Goal: Task Accomplishment & Management: Manage account settings

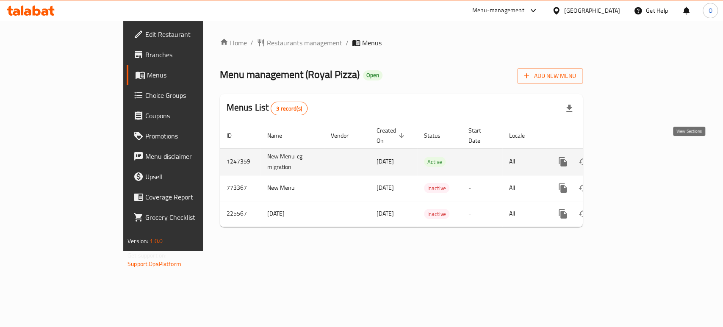
click at [629, 157] on icon "enhanced table" at bounding box center [624, 162] width 10 height 10
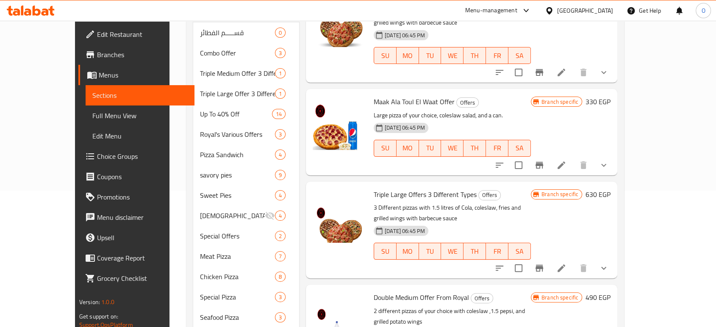
scroll to position [149, 0]
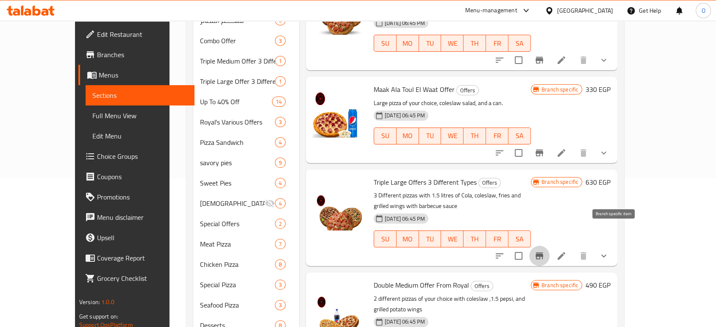
click at [544, 251] on icon "Branch-specific-item" at bounding box center [539, 256] width 10 height 10
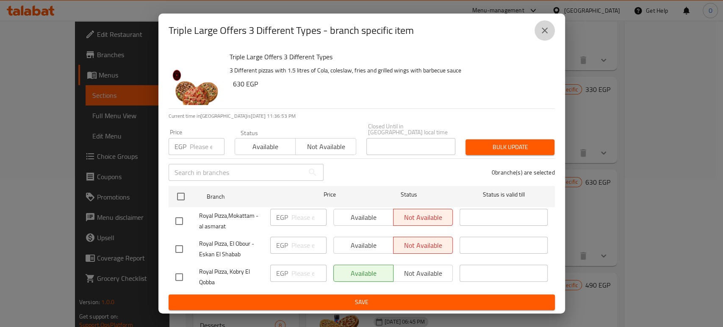
click at [536, 29] on button "close" at bounding box center [544, 30] width 20 height 20
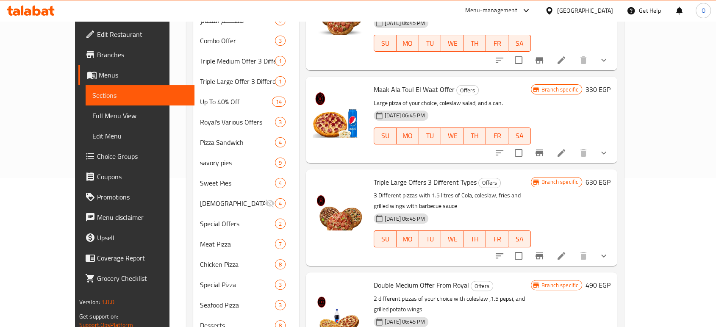
click at [573, 248] on li at bounding box center [561, 255] width 24 height 15
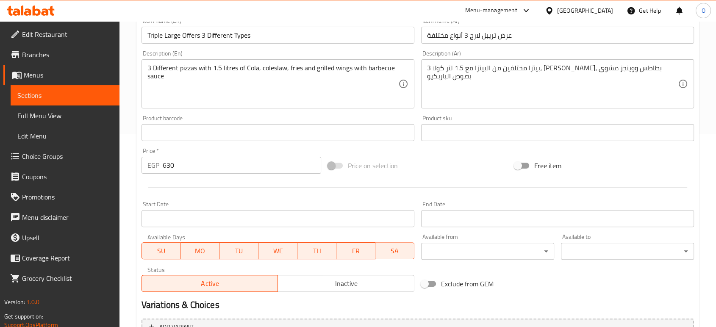
scroll to position [297, 0]
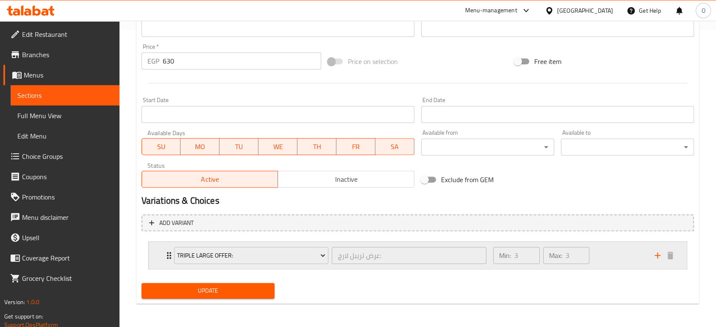
click at [608, 262] on div "Min: 3 ​ Max: 3 ​" at bounding box center [568, 255] width 161 height 27
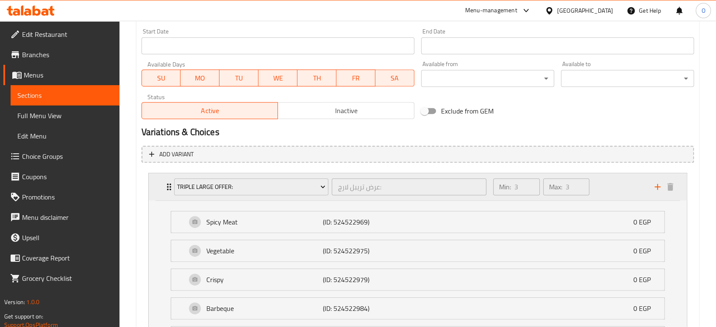
scroll to position [383, 0]
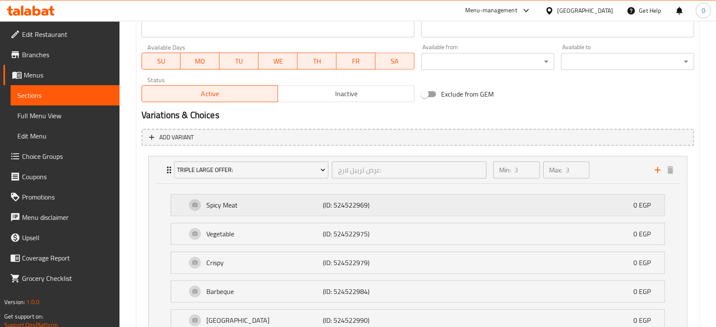
click at [584, 206] on div "Spicy Meat (ID: 524522969) 0 EGP" at bounding box center [419, 204] width 467 height 21
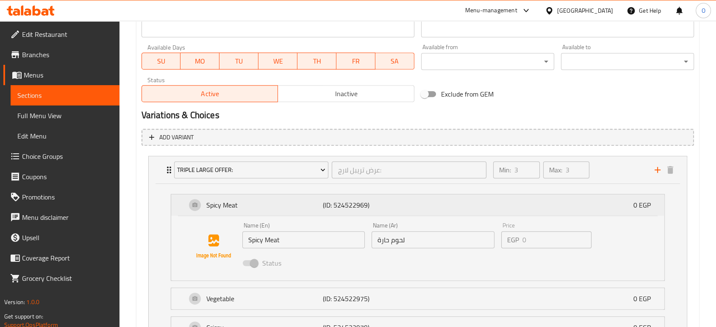
click at [584, 206] on div "Spicy Meat (ID: 524522969) 0 EGP" at bounding box center [419, 204] width 467 height 21
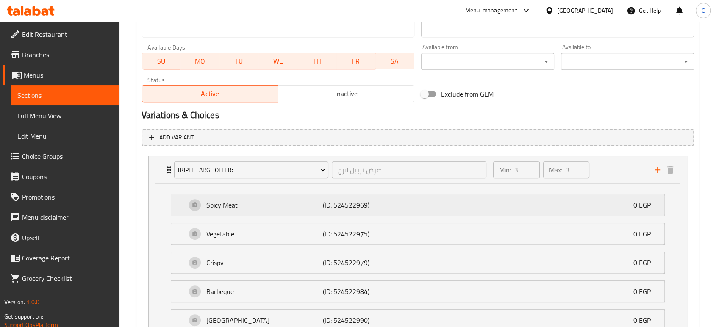
click at [584, 206] on div "Spicy Meat (ID: 524522969) 0 EGP" at bounding box center [419, 204] width 467 height 21
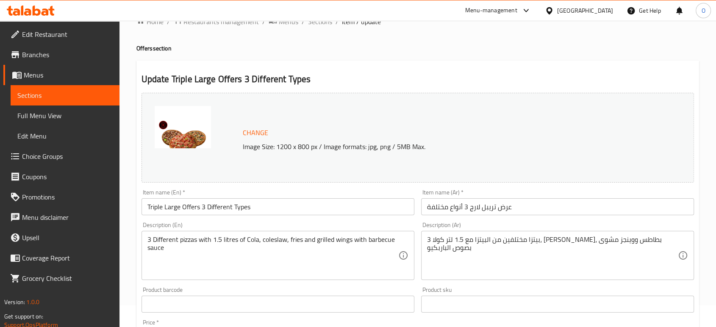
scroll to position [0, 0]
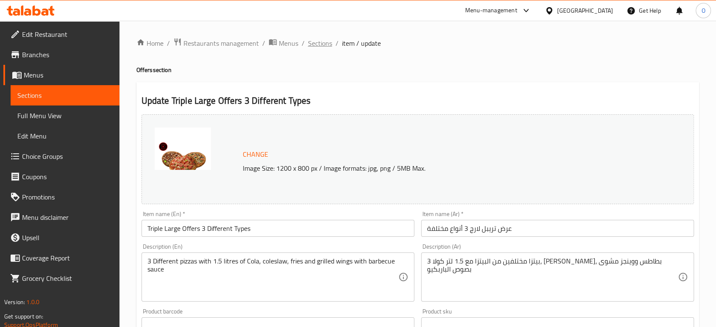
click at [323, 44] on span "Sections" at bounding box center [320, 43] width 24 height 10
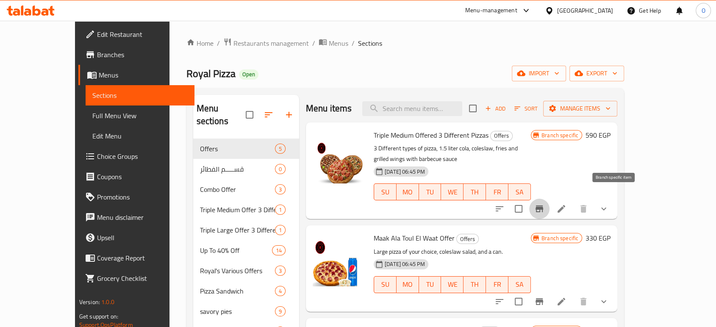
click at [543, 205] on icon "Branch-specific-item" at bounding box center [539, 208] width 8 height 7
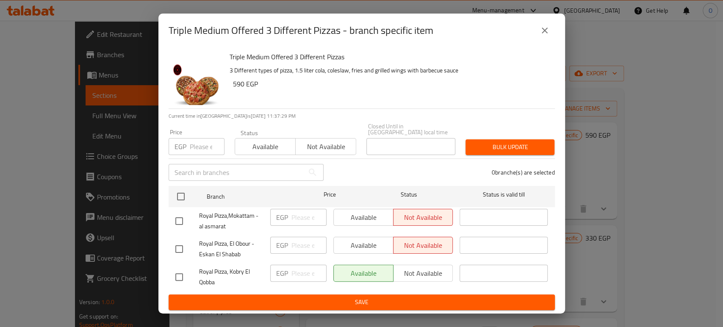
click at [548, 36] on icon "close" at bounding box center [544, 30] width 10 height 10
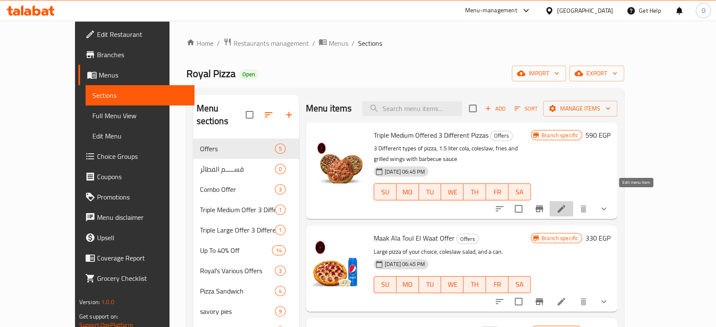
click at [566, 204] on icon at bounding box center [561, 209] width 10 height 10
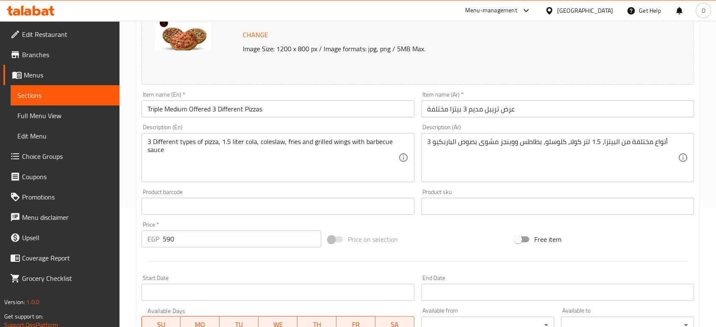
scroll to position [297, 0]
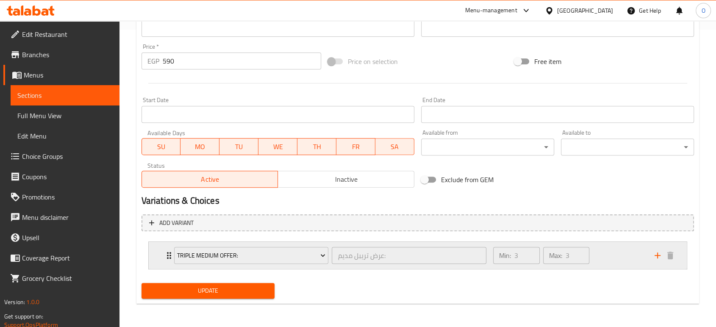
click at [615, 253] on div "Min: 3 ​ Max: 3 ​" at bounding box center [568, 255] width 161 height 27
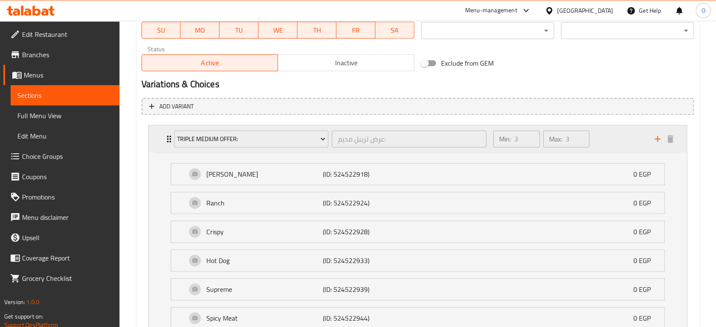
scroll to position [472, 0]
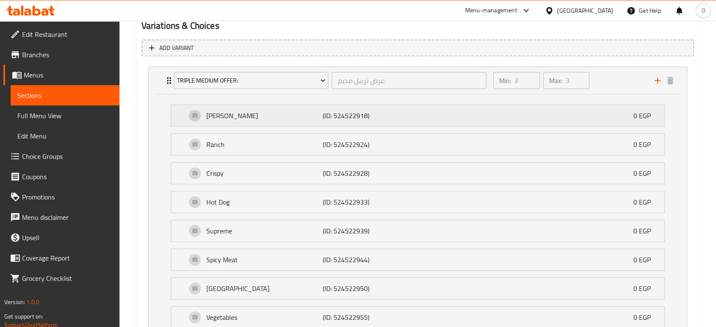
click at [592, 125] on div "[PERSON_NAME] (ID: 524522918) 0 EGP" at bounding box center [419, 115] width 467 height 21
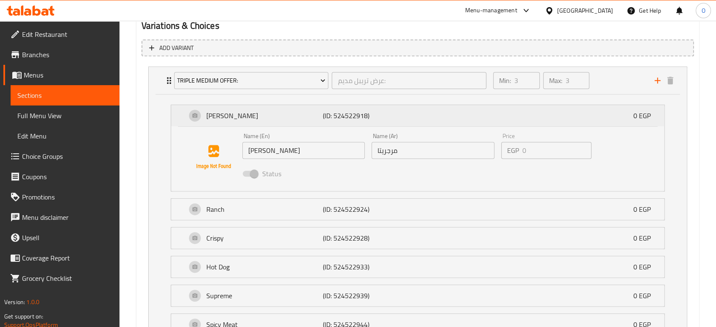
click at [592, 125] on div "[PERSON_NAME] (ID: 524522918) 0 EGP" at bounding box center [419, 115] width 467 height 21
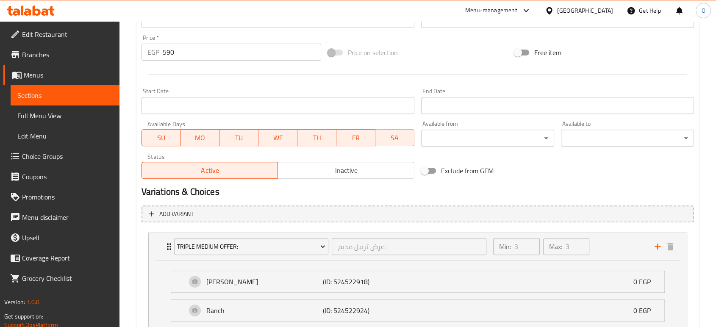
scroll to position [307, 0]
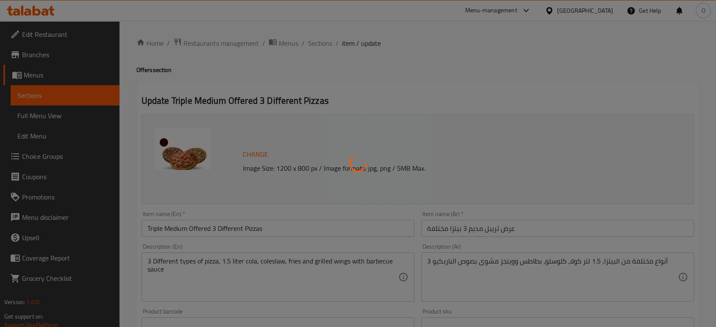
type input "عرض تريبل مديم:"
type input "3"
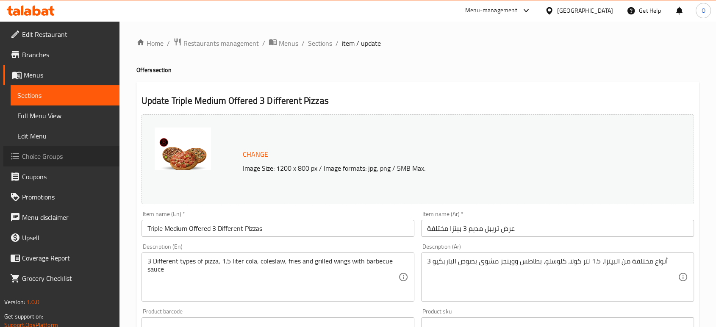
click at [35, 152] on span "Choice Groups" at bounding box center [67, 156] width 91 height 10
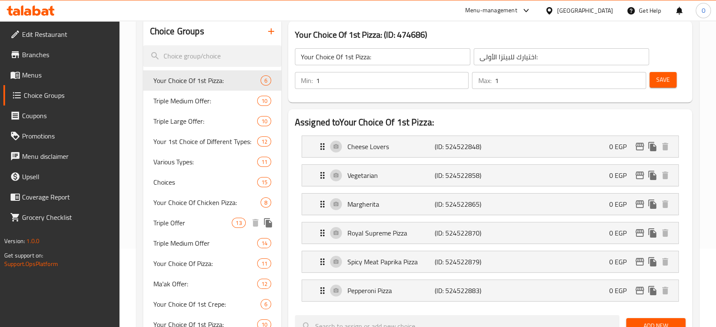
scroll to position [60, 0]
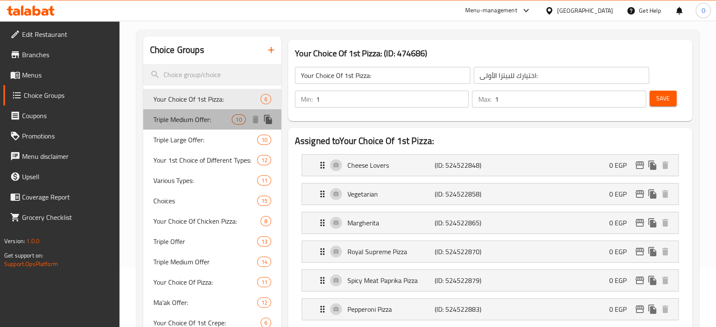
click at [200, 124] on span "Triple Medium Offer:" at bounding box center [192, 119] width 79 height 10
type input "Triple Medium Offer:"
type input "عرض تريبل مديم:"
type input "3"
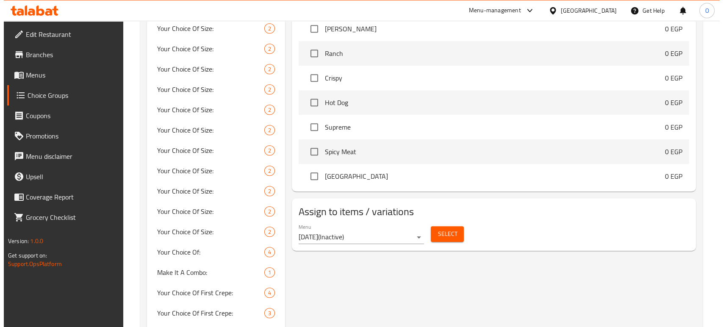
scroll to position [80, 0]
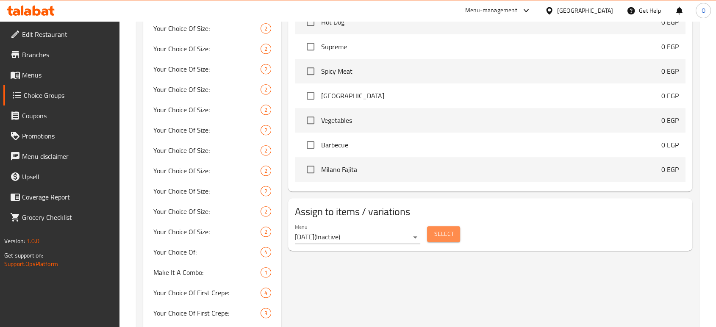
click at [437, 233] on span "Select" at bounding box center [443, 234] width 19 height 11
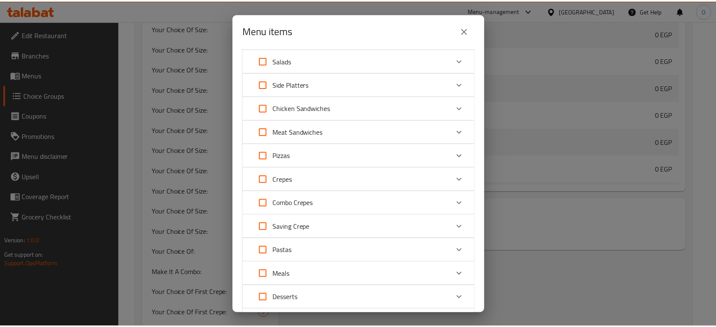
scroll to position [0, 0]
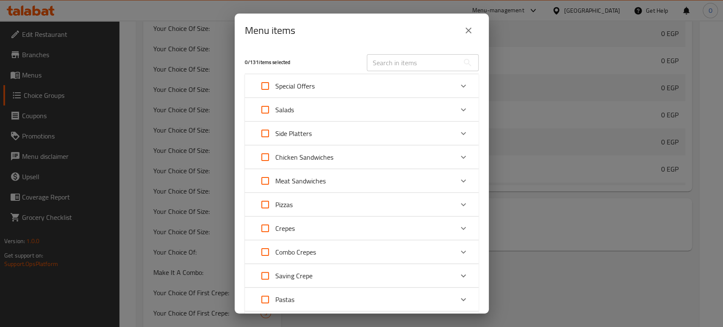
click at [469, 33] on icon "close" at bounding box center [468, 30] width 10 height 10
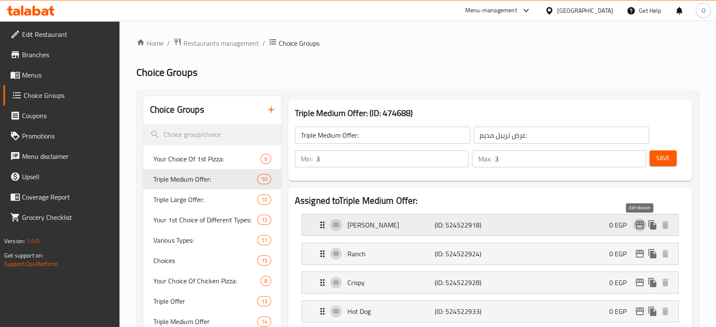
click at [640, 229] on icon "edit" at bounding box center [639, 225] width 10 height 10
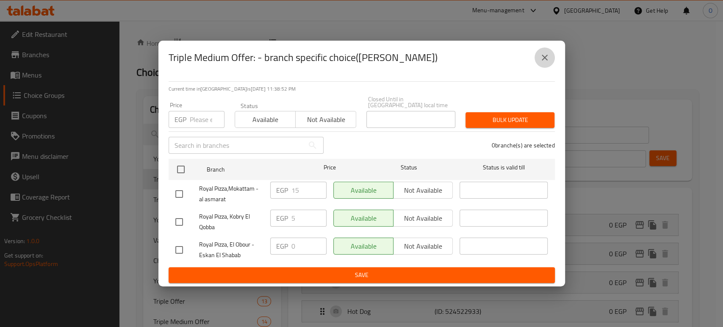
click at [549, 61] on icon "close" at bounding box center [544, 57] width 10 height 10
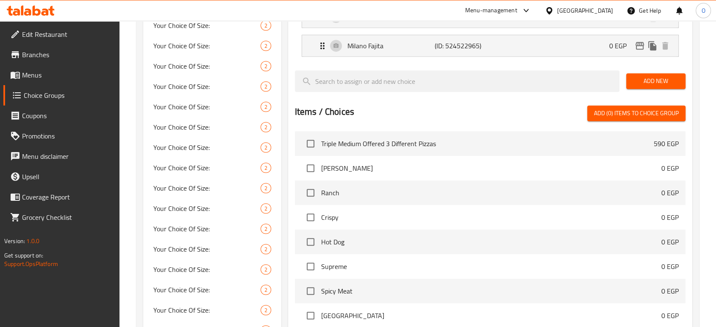
scroll to position [443, 0]
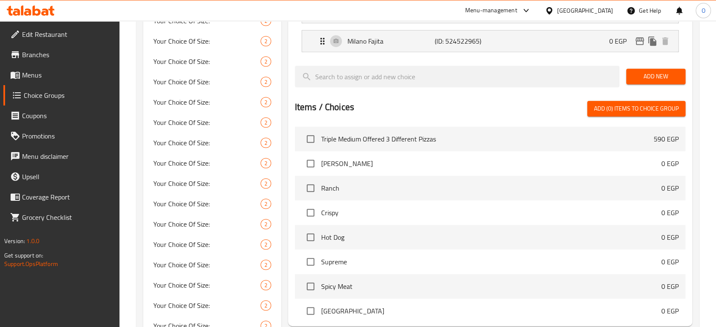
click at [440, 152] on li "Margarita 0 EGP" at bounding box center [490, 163] width 390 height 25
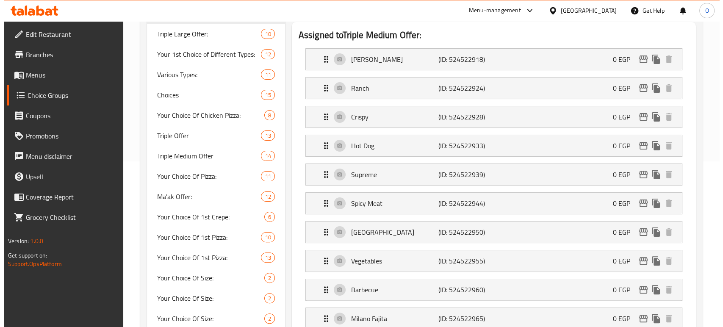
scroll to position [111, 0]
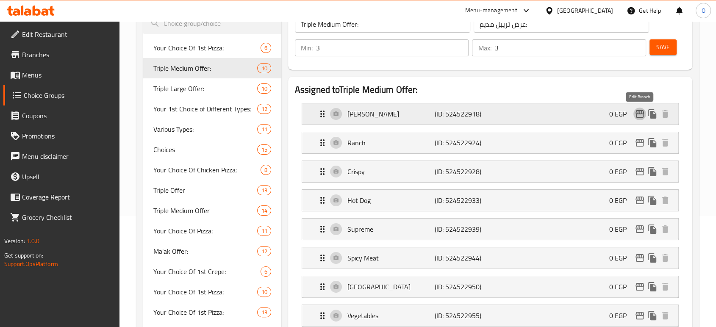
click at [639, 110] on icon "edit" at bounding box center [639, 114] width 8 height 8
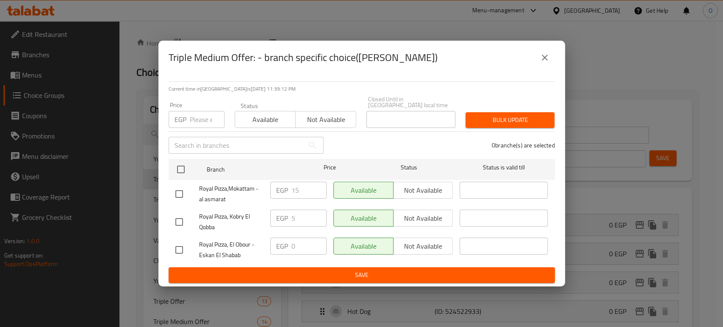
scroll to position [241, 0]
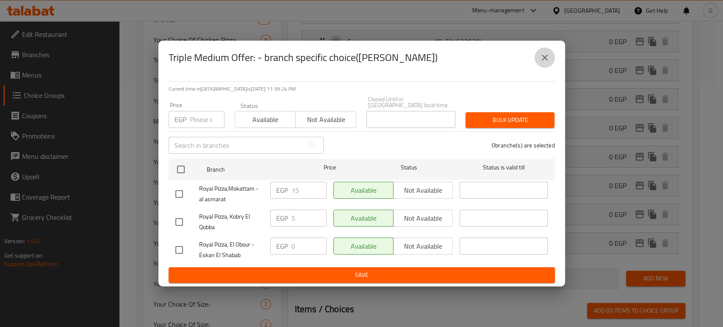
click at [545, 56] on icon "close" at bounding box center [544, 57] width 10 height 10
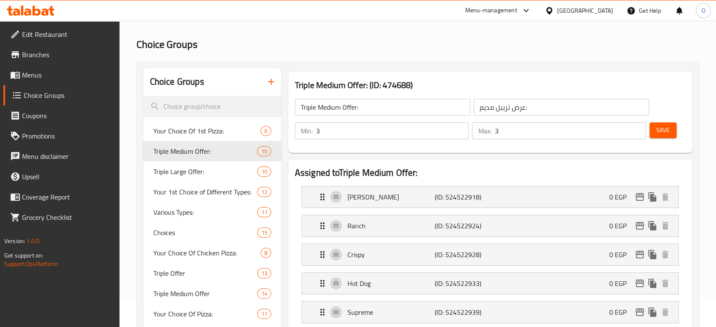
scroll to position [0, 0]
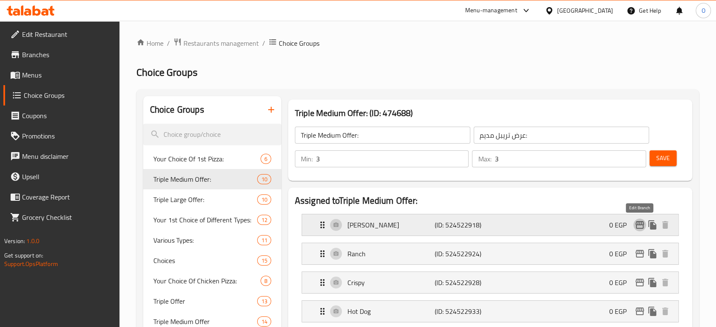
click at [641, 223] on icon "edit" at bounding box center [639, 225] width 8 height 8
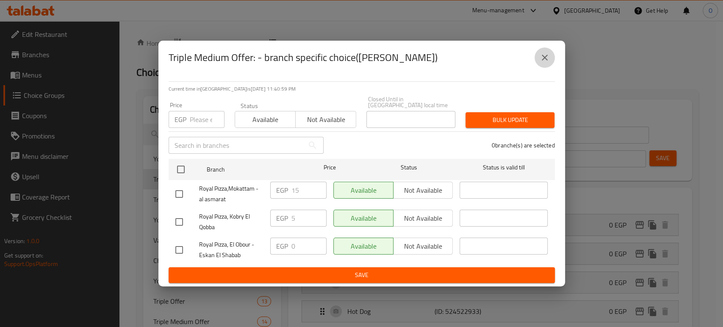
click at [545, 63] on icon "close" at bounding box center [544, 57] width 10 height 10
